Goal: Task Accomplishment & Management: Use online tool/utility

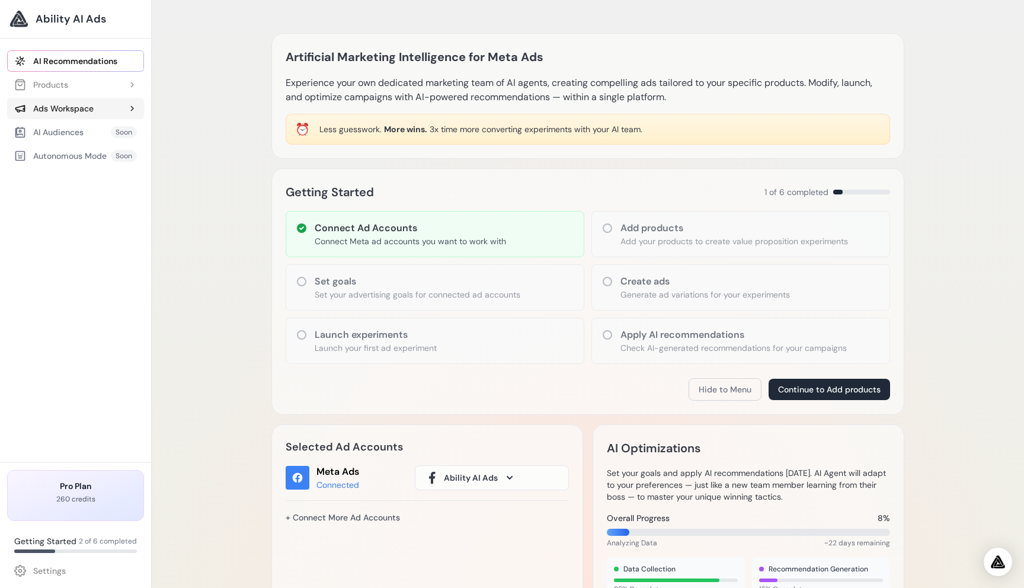
click at [75, 112] on div "Ads Workspace" at bounding box center [53, 109] width 79 height 12
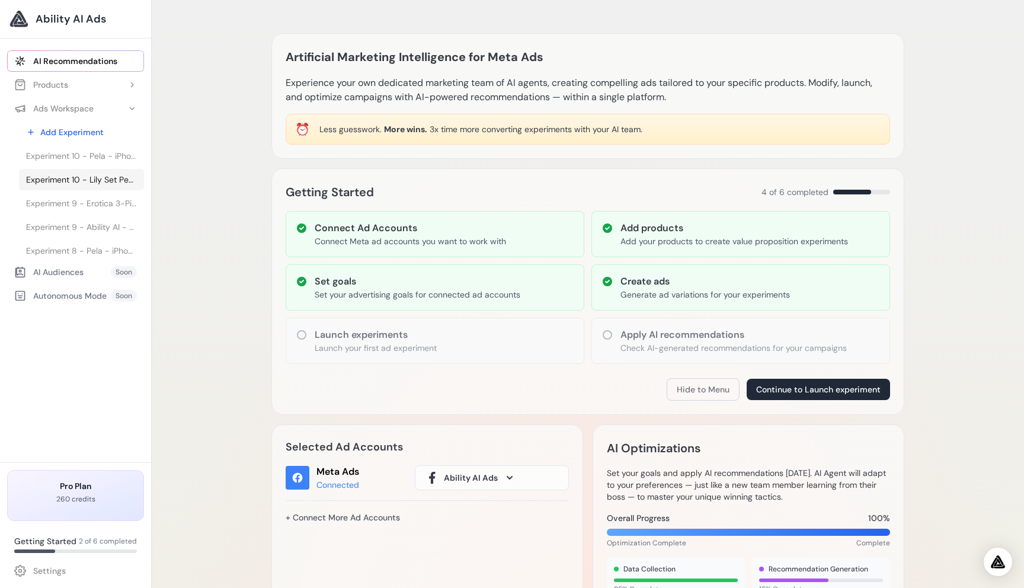
click at [77, 174] on span "Experiment 10 - Lily Set Peach - Floral Romance Set - Lily Set Peach - Floral R…" at bounding box center [81, 180] width 111 height 12
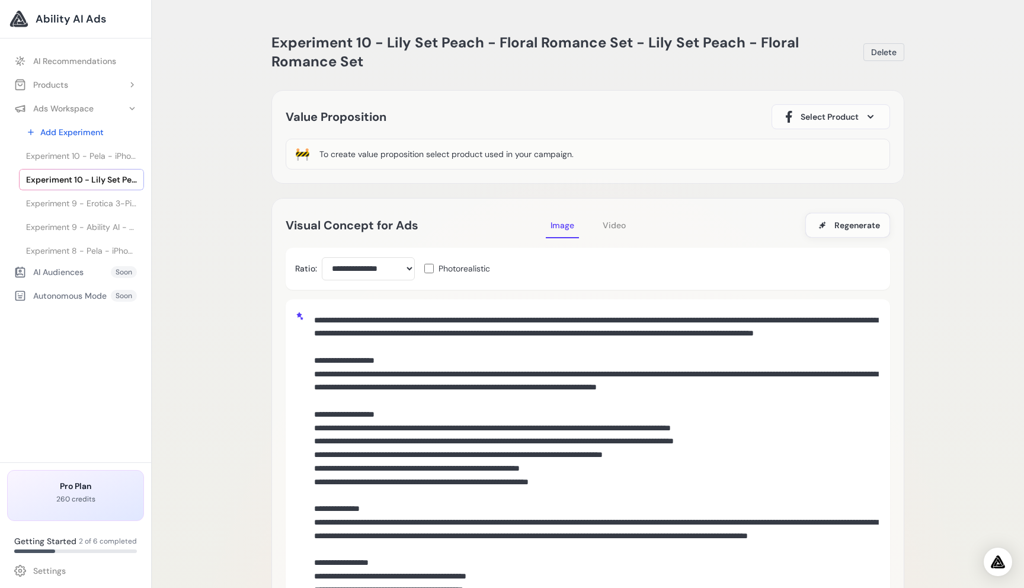
click at [613, 228] on span "Video" at bounding box center [614, 225] width 23 height 11
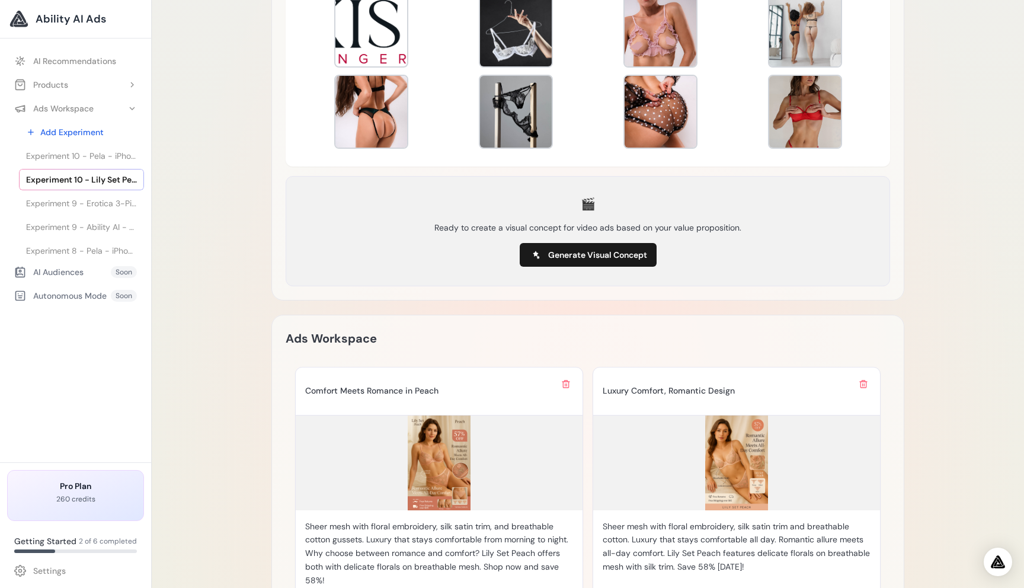
scroll to position [391, 0]
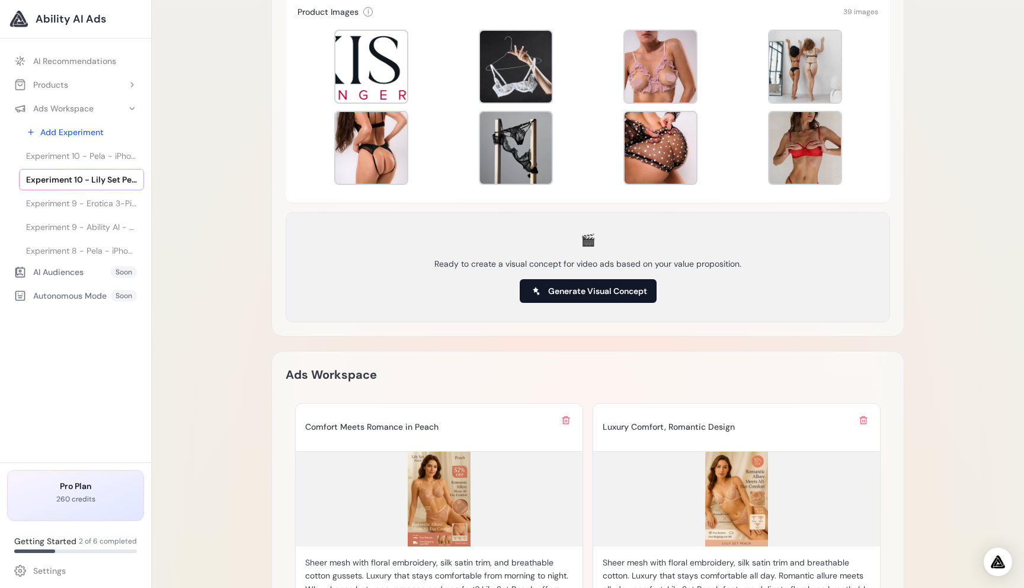
click at [620, 292] on span "Generate Visual Concept" at bounding box center [597, 291] width 99 height 12
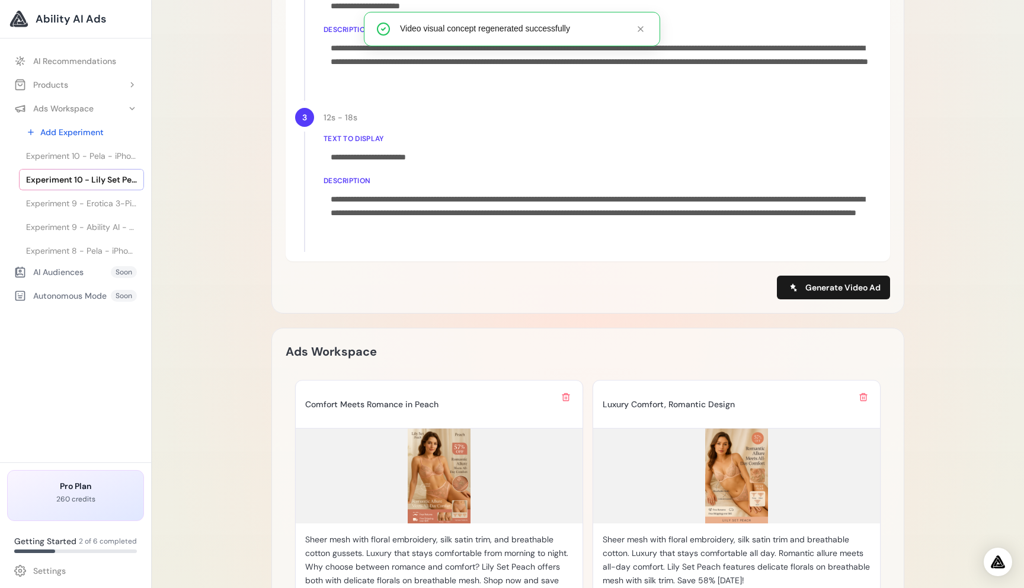
scroll to position [837, 0]
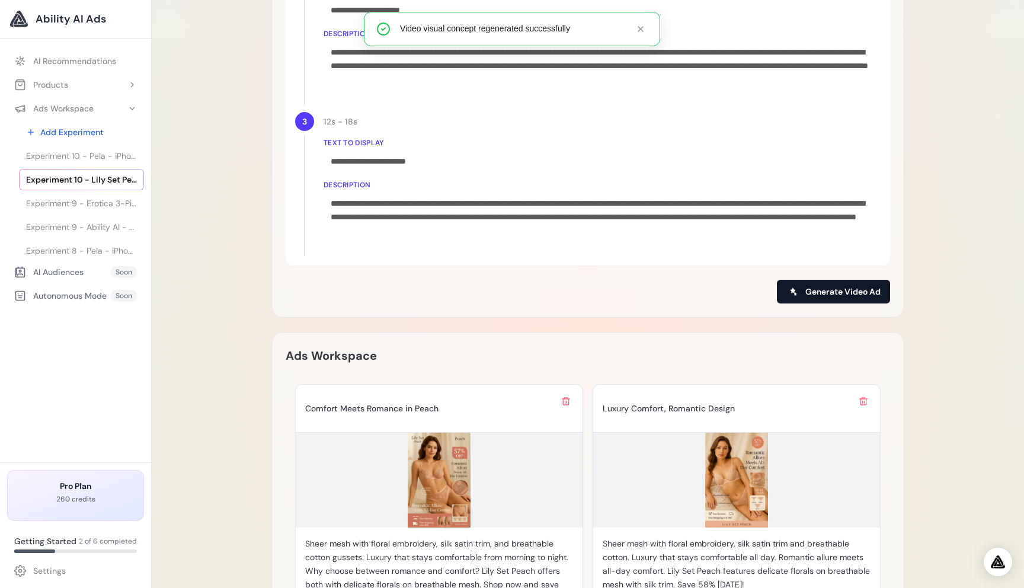
click at [841, 281] on button "Generate Video Ad" at bounding box center [833, 292] width 113 height 24
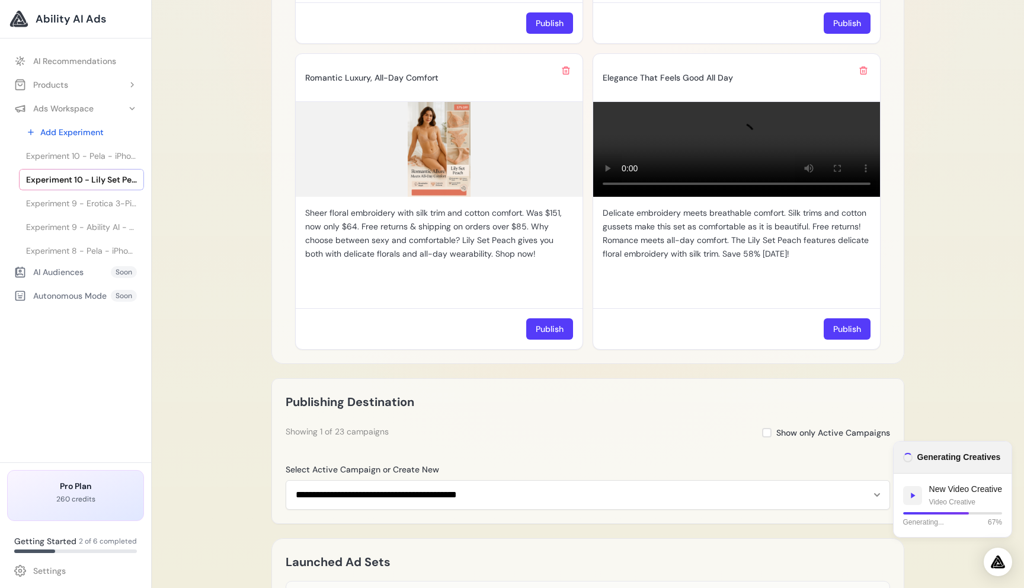
scroll to position [1581, 0]
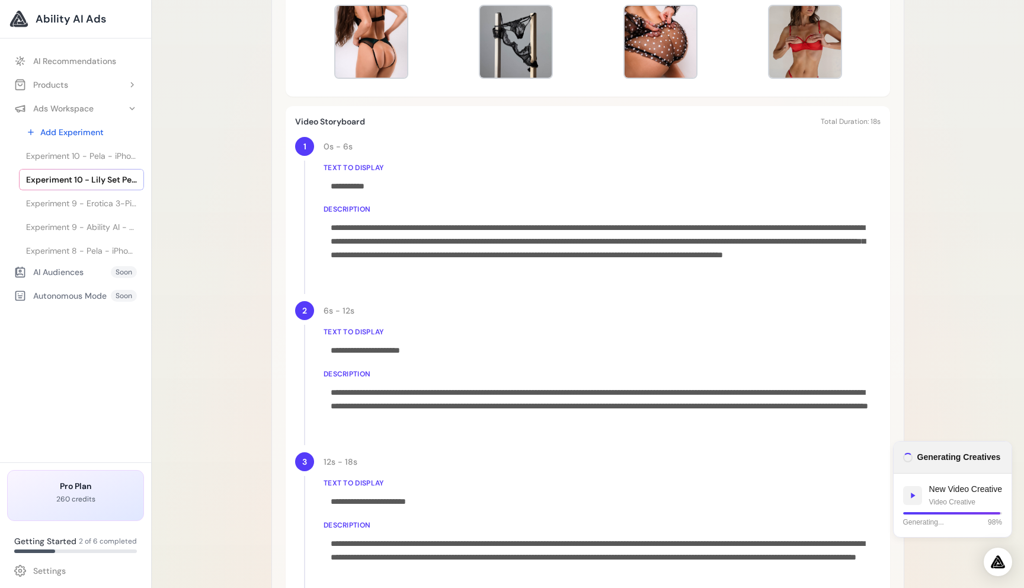
scroll to position [502, 0]
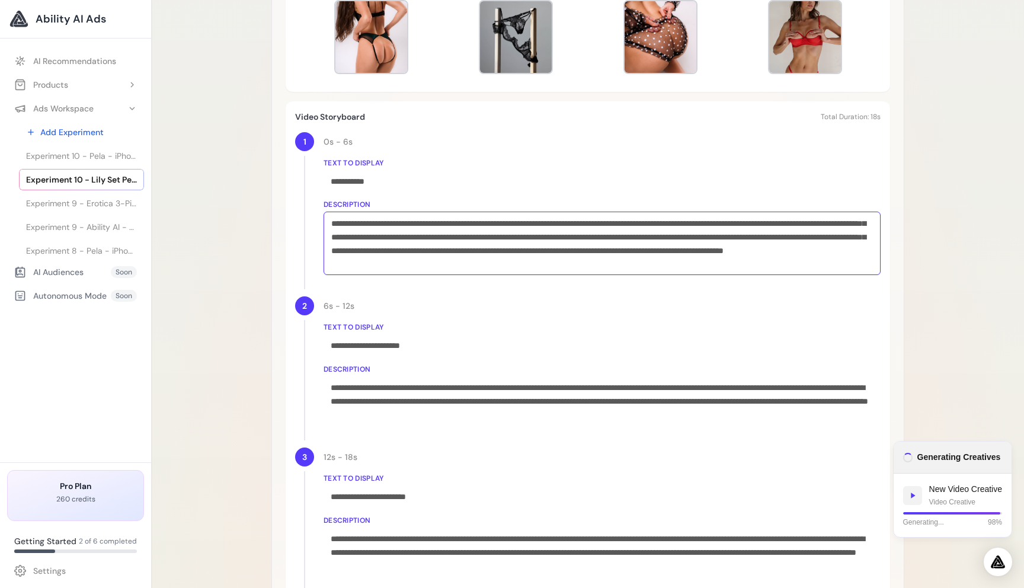
click at [379, 236] on div "**********" at bounding box center [602, 243] width 557 height 63
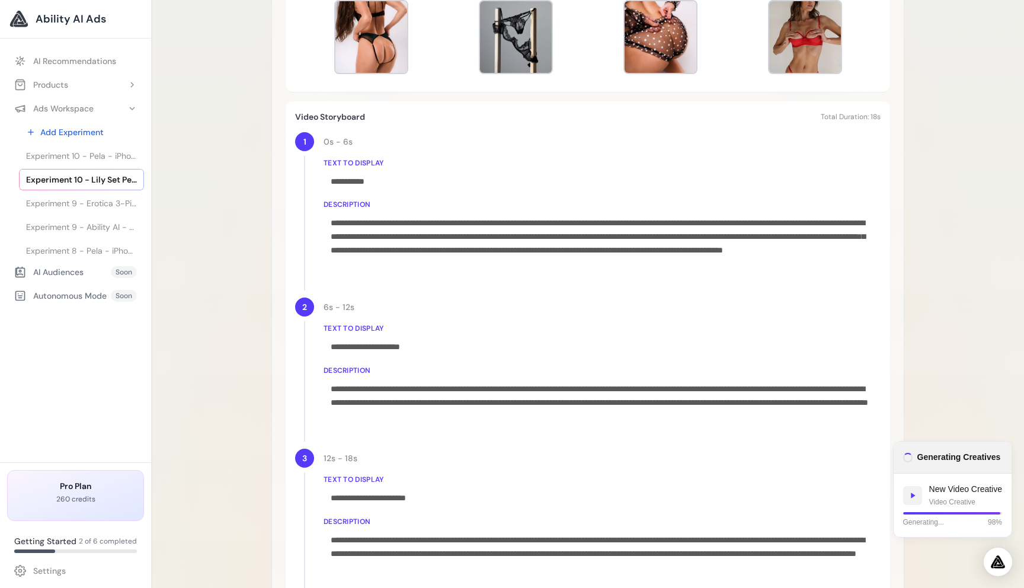
click at [242, 281] on div "Experiment 10 - Lily Set Peach - Floral Romance Set - Lily Set Peach - Floral R…" at bounding box center [588, 582] width 872 height 2169
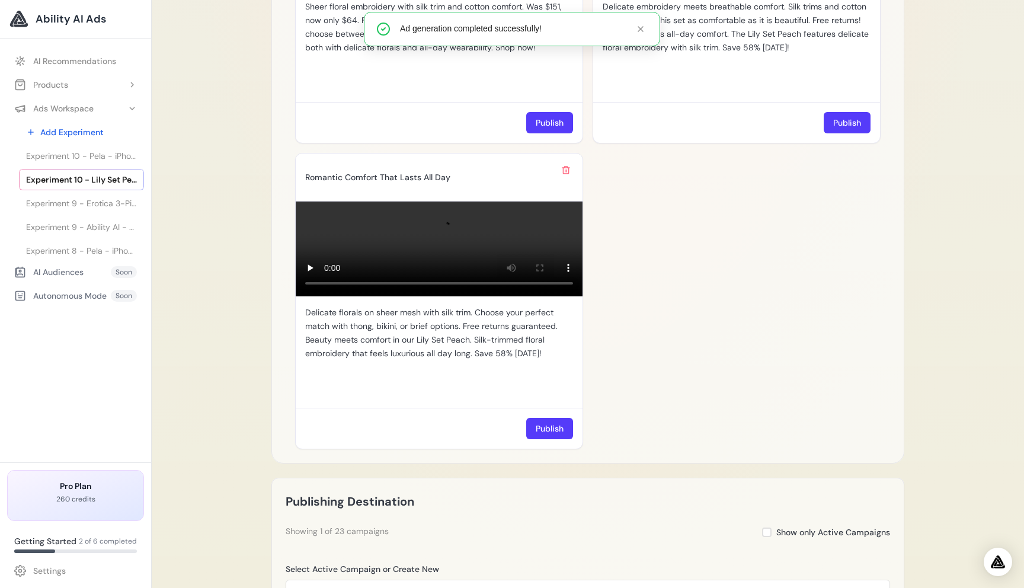
scroll to position [1681, 0]
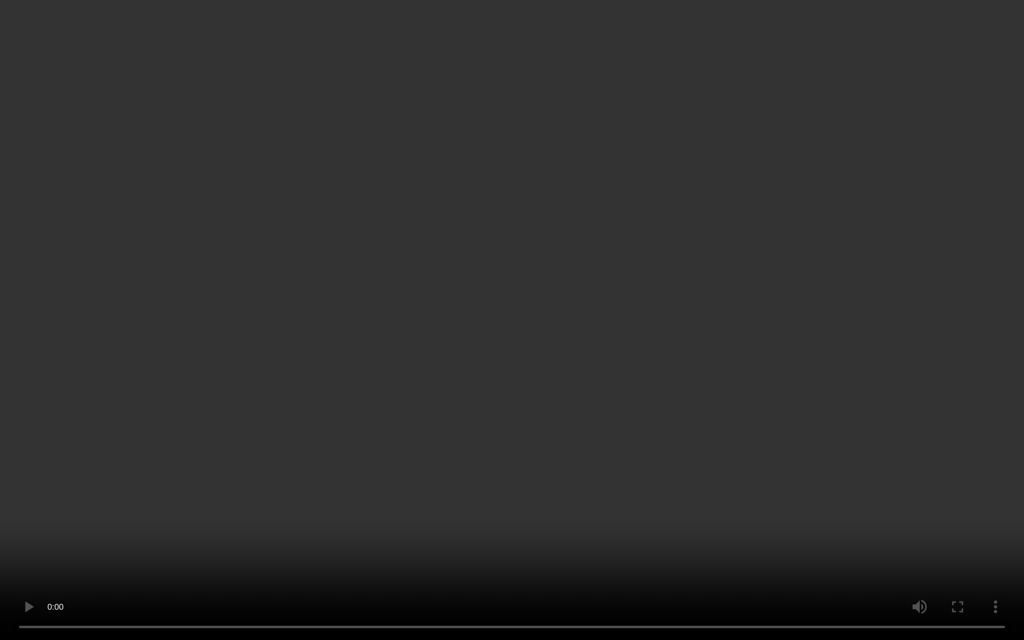
click at [788, 321] on video "Your browser does not support the video tag." at bounding box center [512, 320] width 1024 height 640
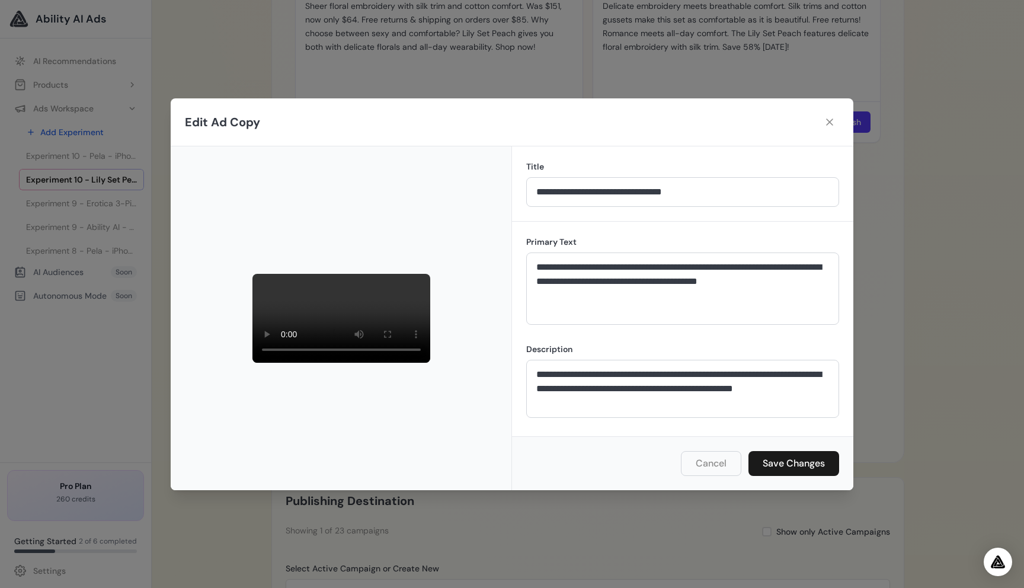
click at [917, 312] on div "**********" at bounding box center [512, 294] width 1024 height 588
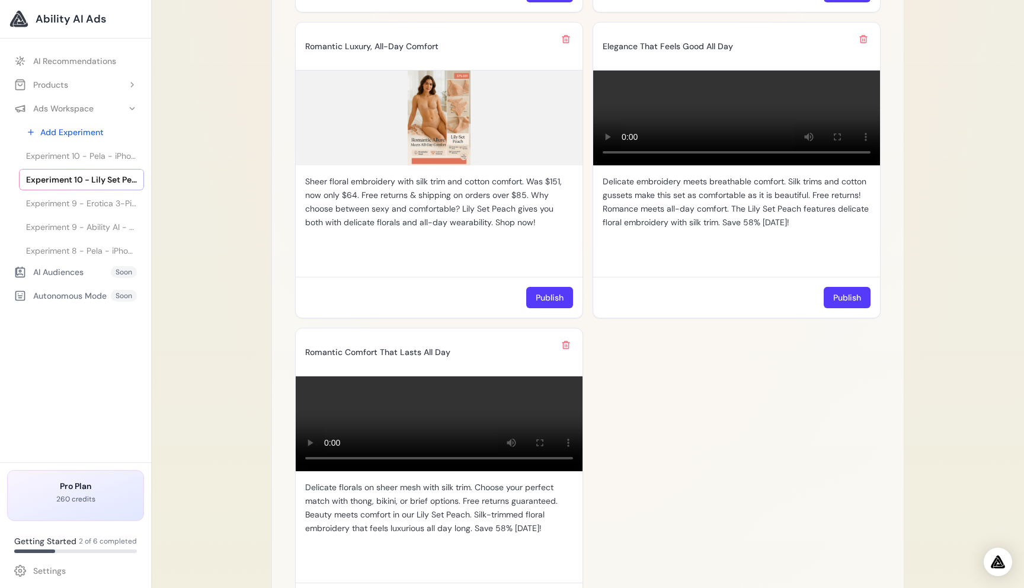
scroll to position [1518, 0]
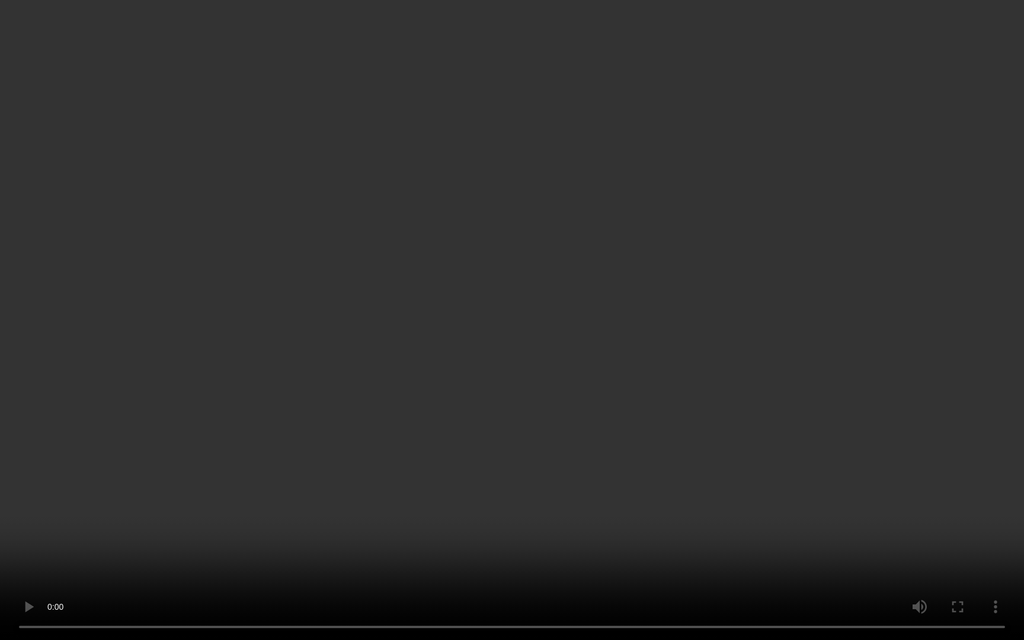
click at [884, 422] on video "Your browser does not support the video tag." at bounding box center [512, 320] width 1024 height 640
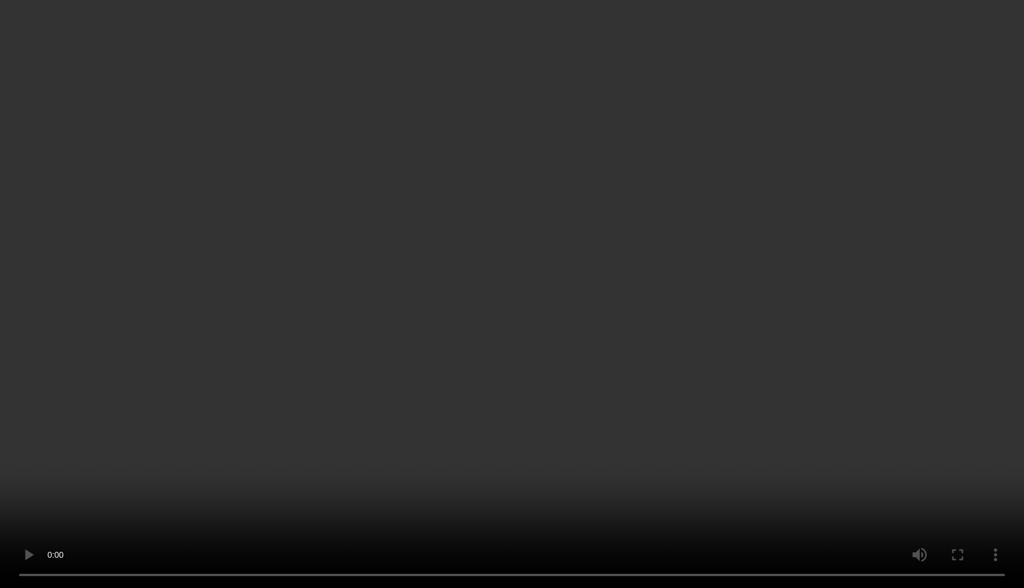
scroll to position [1169, 0]
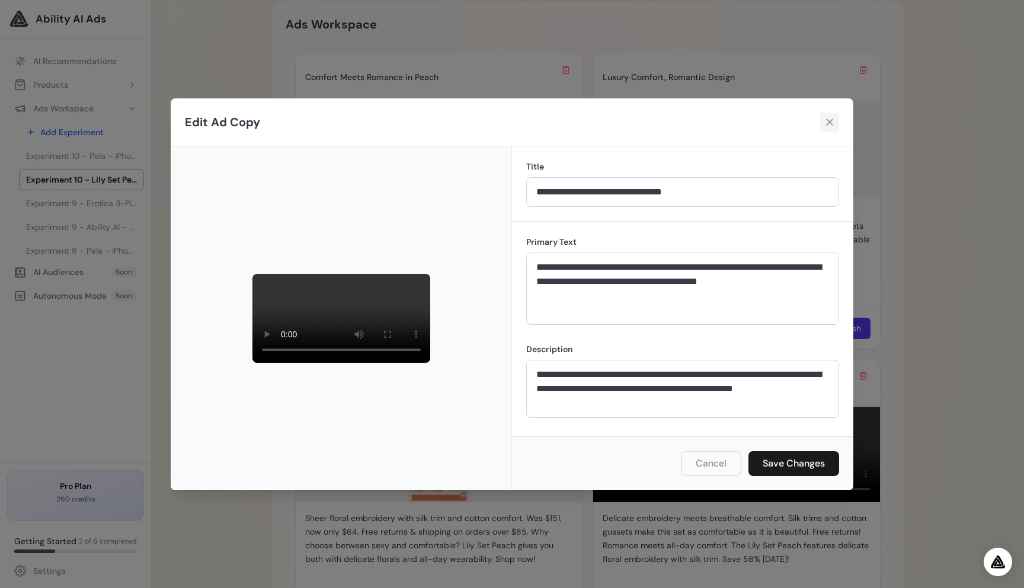
click at [831, 113] on button at bounding box center [829, 122] width 19 height 19
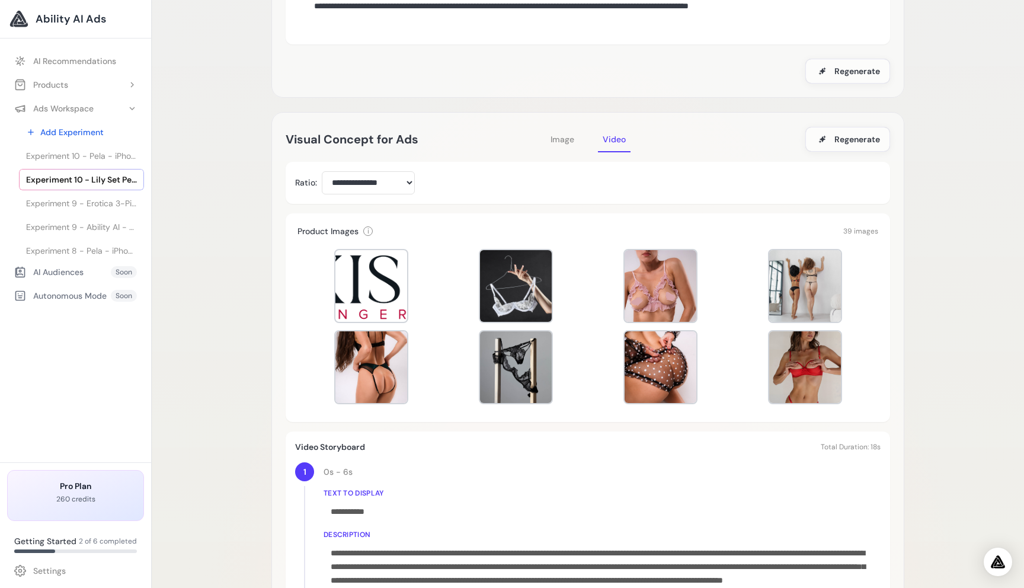
scroll to position [161, 0]
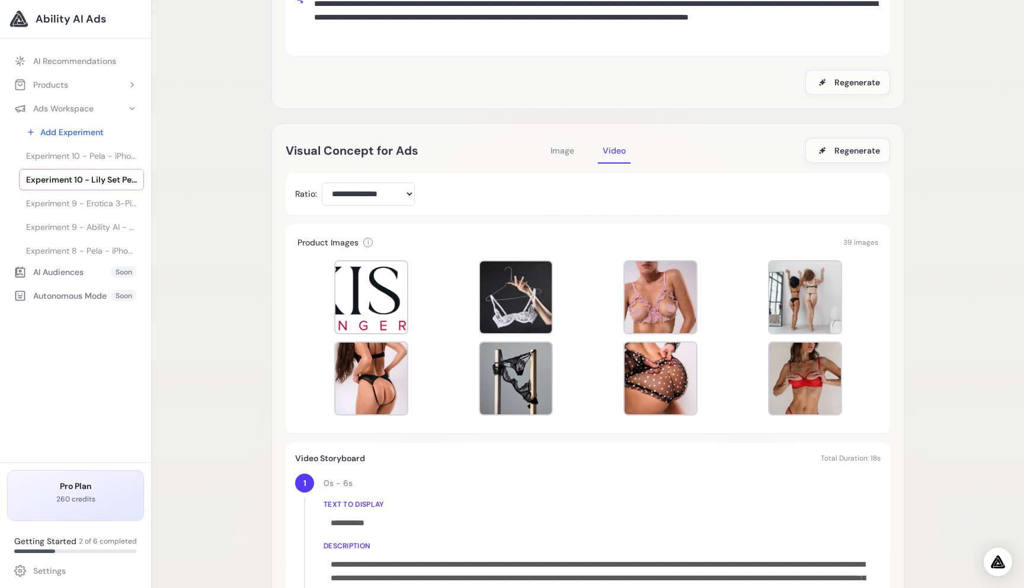
click at [562, 153] on span "Image" at bounding box center [563, 150] width 24 height 11
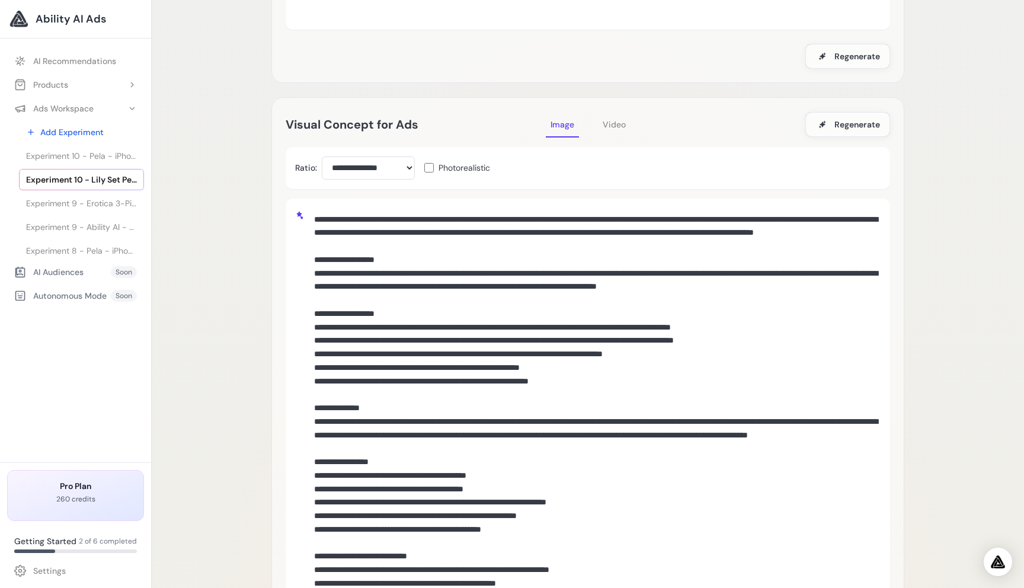
scroll to position [177, 0]
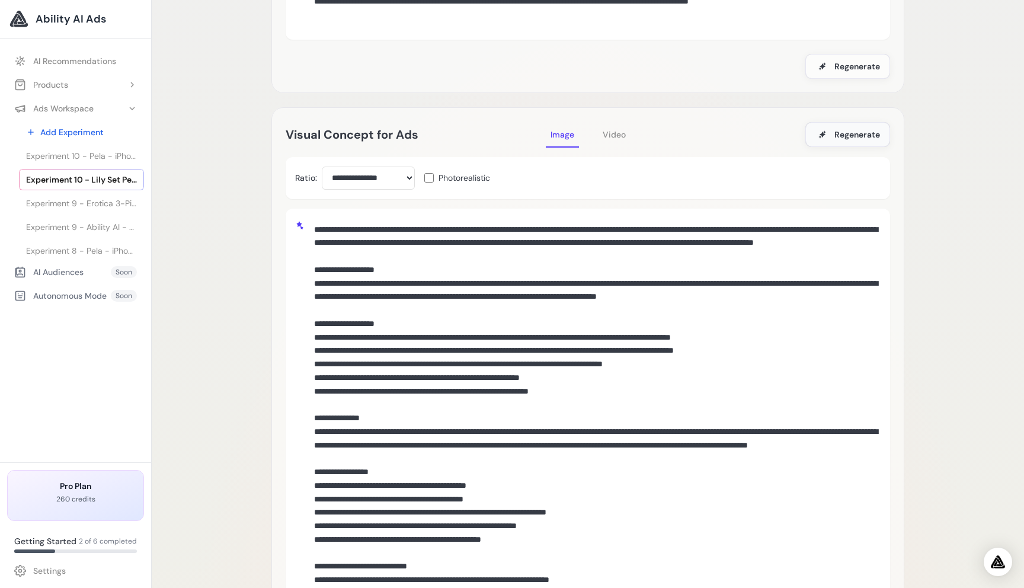
click at [860, 136] on span "Regenerate" at bounding box center [857, 135] width 46 height 12
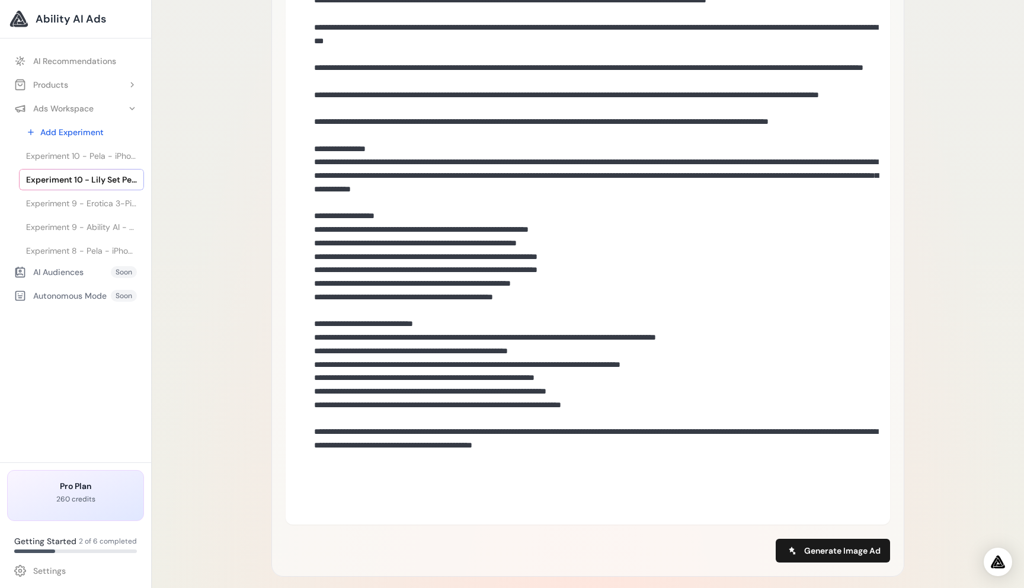
scroll to position [543, 0]
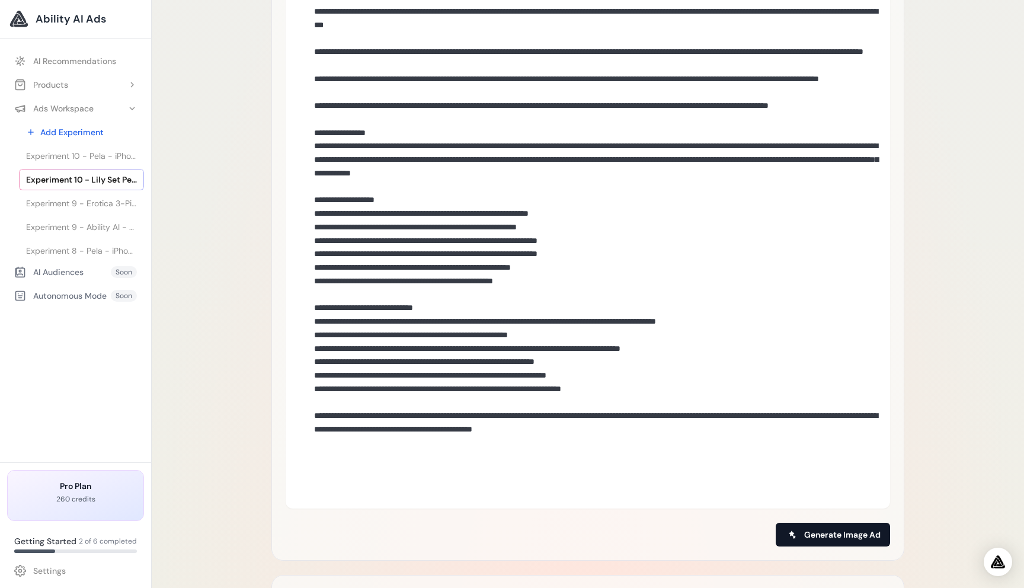
click at [854, 538] on span "Generate Image Ad" at bounding box center [842, 535] width 76 height 12
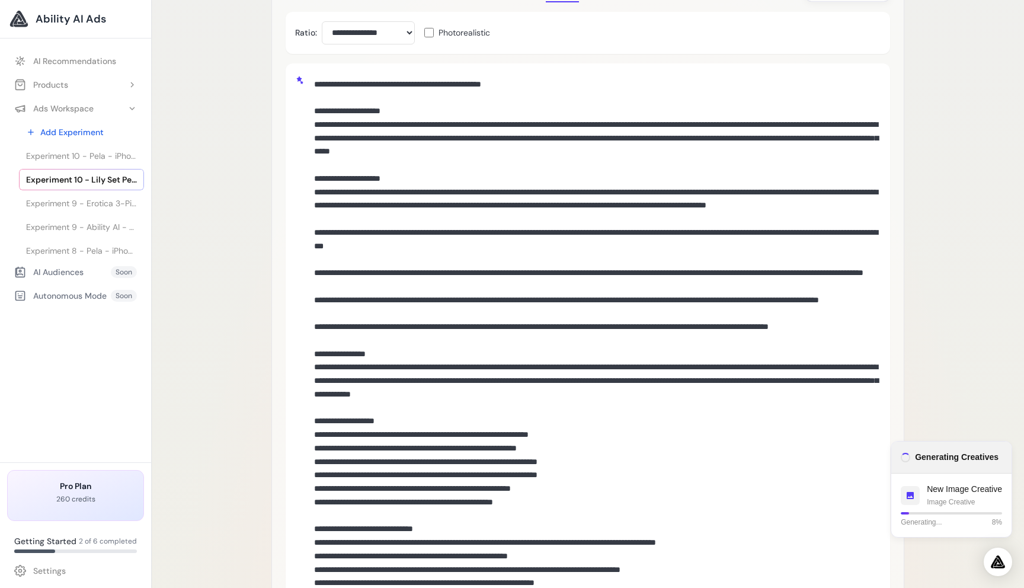
scroll to position [0, 0]
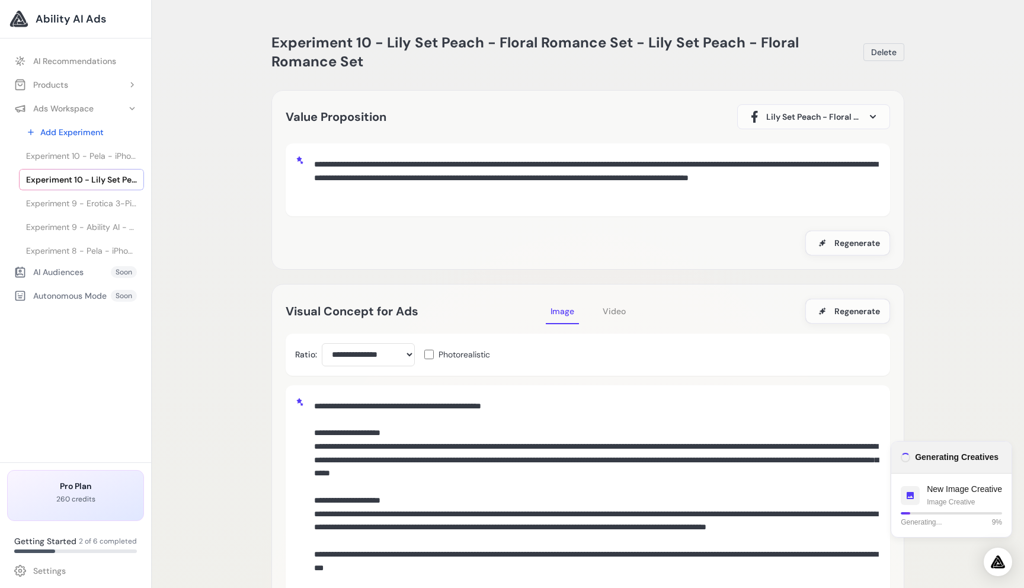
click at [68, 502] on p "260 credits" at bounding box center [75, 498] width 117 height 9
